Goal: Task Accomplishment & Management: Use online tool/utility

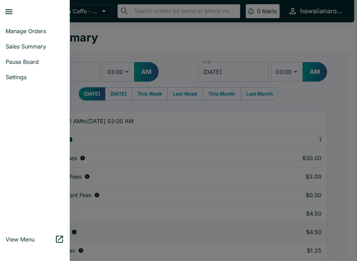
select select "03:00"
click at [35, 31] on span "Manage Orders" at bounding box center [35, 31] width 59 height 7
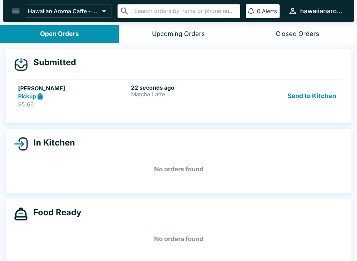
click at [151, 87] on h6 "22 seconds ago" at bounding box center [186, 87] width 110 height 7
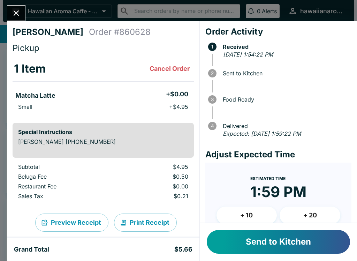
click at [271, 250] on button "Send to Kitchen" at bounding box center [278, 242] width 143 height 24
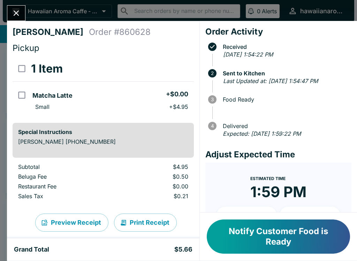
click at [307, 241] on button "Notify Customer Food is Ready" at bounding box center [278, 236] width 143 height 34
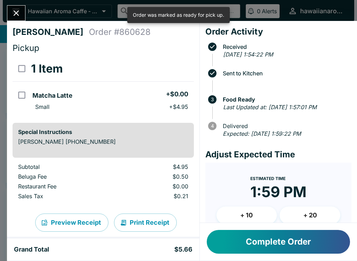
click at [259, 250] on button "Complete Order" at bounding box center [278, 242] width 143 height 24
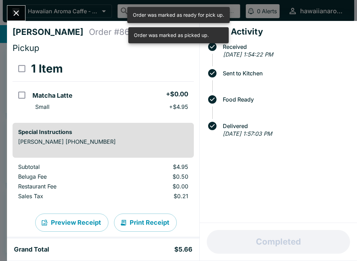
click at [11, 7] on button "Close" at bounding box center [16, 13] width 18 height 15
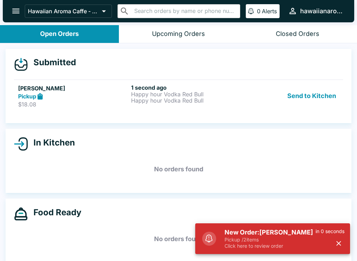
click at [219, 95] on p "Happy hour Vodka Red Bull" at bounding box center [186, 94] width 110 height 6
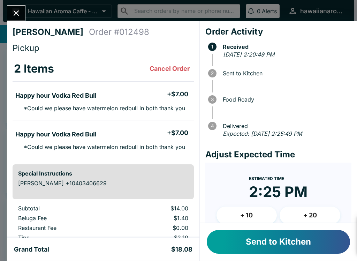
click at [330, 245] on div "New Order: [PERSON_NAME] Pickup / 2 items Click here to review order 10 seconds…" at bounding box center [272, 234] width 155 height 39
click at [278, 230] on button "Send to Kitchen" at bounding box center [278, 242] width 143 height 24
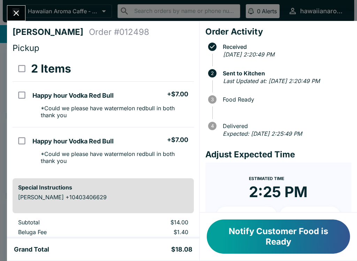
click at [281, 232] on button "Notify Customer Food is Ready" at bounding box center [278, 236] width 143 height 34
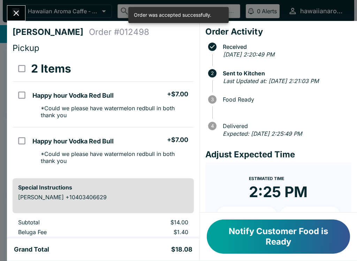
click at [298, 239] on button "Notify Customer Food is Ready" at bounding box center [278, 236] width 143 height 34
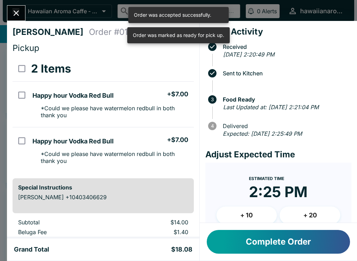
click at [291, 252] on button "Complete Order" at bounding box center [278, 242] width 143 height 24
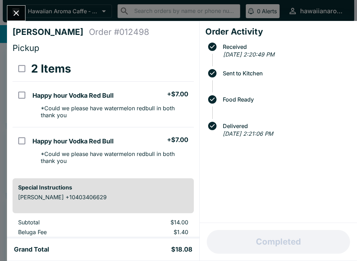
click at [13, 13] on icon "Close" at bounding box center [15, 12] width 9 height 9
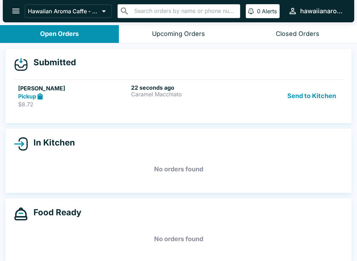
click at [155, 104] on div "22 seconds ago [PERSON_NAME]" at bounding box center [186, 96] width 110 height 24
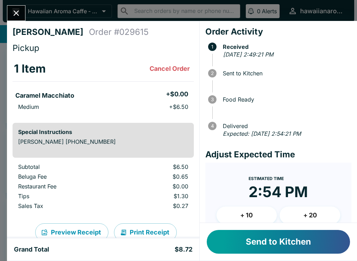
click at [303, 257] on div "Send to Kitchen" at bounding box center [278, 242] width 157 height 38
click at [280, 239] on button "Send to Kitchen" at bounding box center [278, 242] width 143 height 24
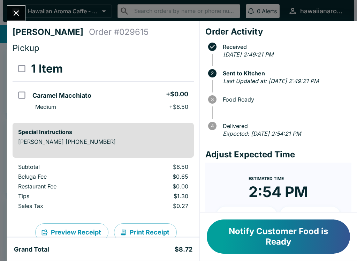
click at [17, 8] on button "Close" at bounding box center [16, 13] width 18 height 15
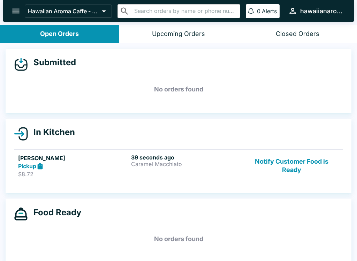
click at [287, 154] on button "Notify Customer Food is Ready" at bounding box center [291, 166] width 94 height 24
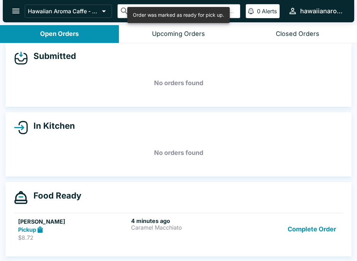
scroll to position [6, 0]
click at [320, 230] on button "Complete Order" at bounding box center [312, 229] width 54 height 24
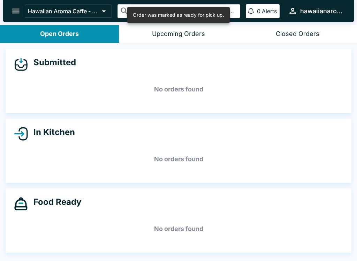
scroll to position [0, 0]
